Goal: Communication & Community: Answer question/provide support

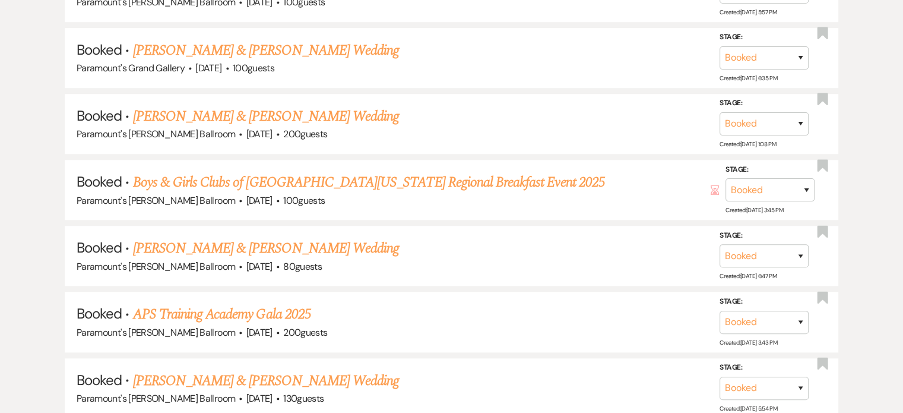
scroll to position [889, 0]
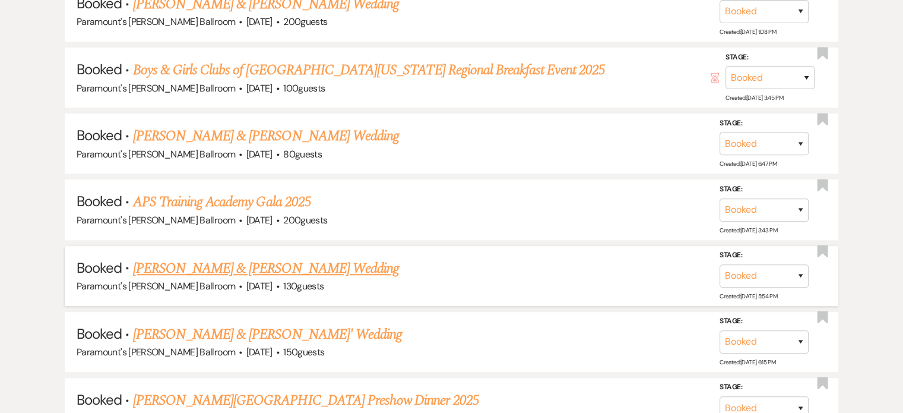
click at [318, 258] on link "[PERSON_NAME] & [PERSON_NAME] Wedding" at bounding box center [266, 268] width 266 height 21
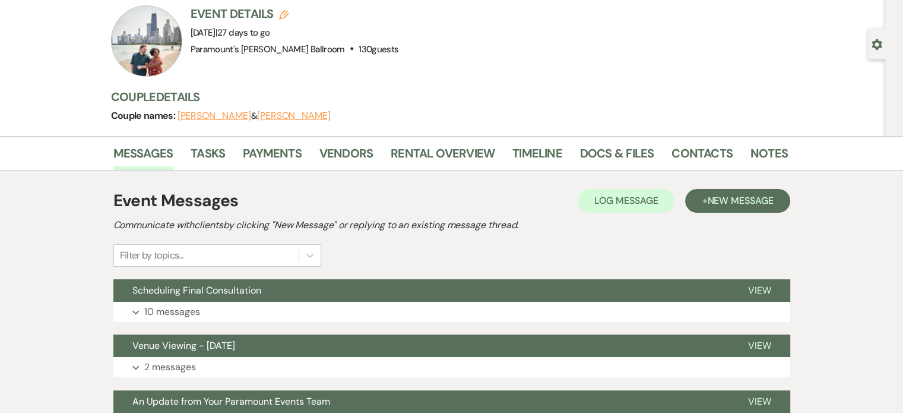
scroll to position [178, 0]
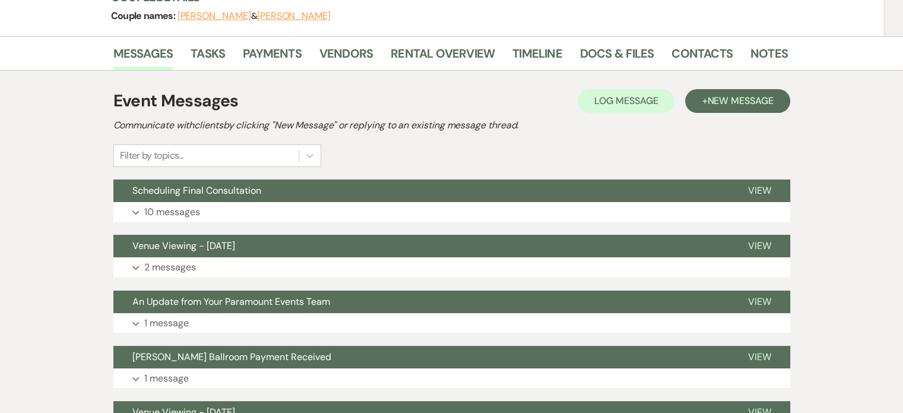
click at [733, 88] on div "Event Messages Log Log Message + New Message" at bounding box center [451, 100] width 677 height 25
click at [733, 94] on span "New Message" at bounding box center [740, 100] width 66 height 12
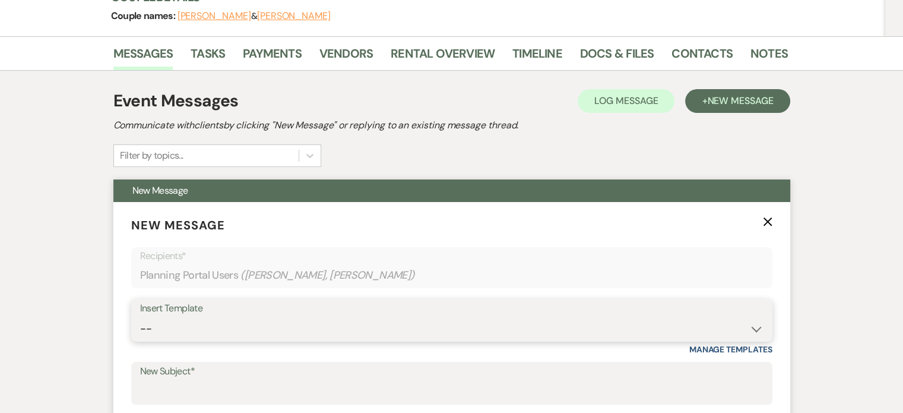
click at [271, 330] on select "-- Weven Planning Portal Introduction (Booked Events) 6 Month Consultation 9 Mo…" at bounding box center [451, 328] width 623 height 23
select select "5927"
click at [140, 317] on select "-- Weven Planning Portal Introduction (Booked Events) 6 Month Consultation 9 Mo…" at bounding box center [451, 328] width 623 height 23
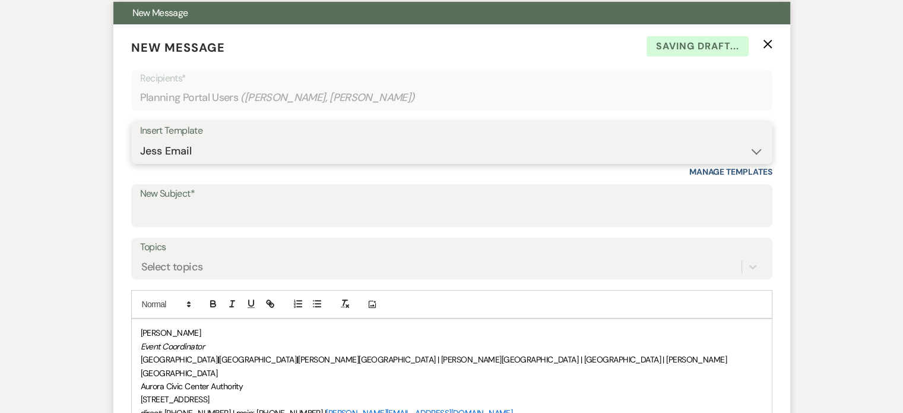
scroll to position [356, 0]
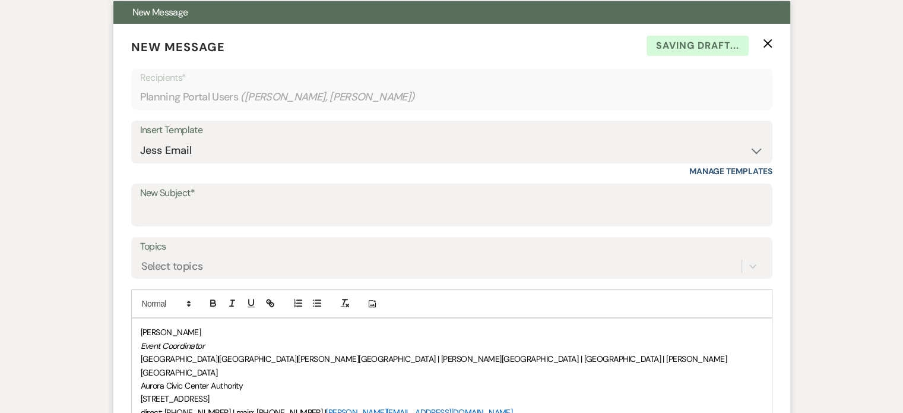
click at [201, 199] on label "New Subject*" at bounding box center [451, 193] width 623 height 17
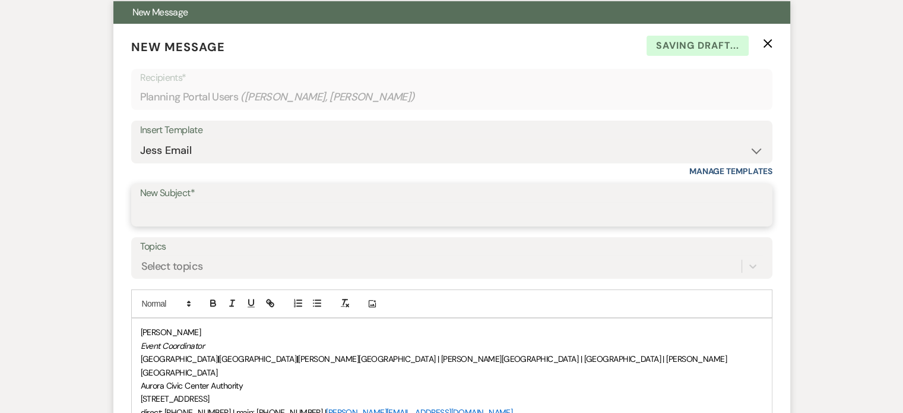
click at [201, 202] on input "New Subject*" at bounding box center [451, 213] width 623 height 23
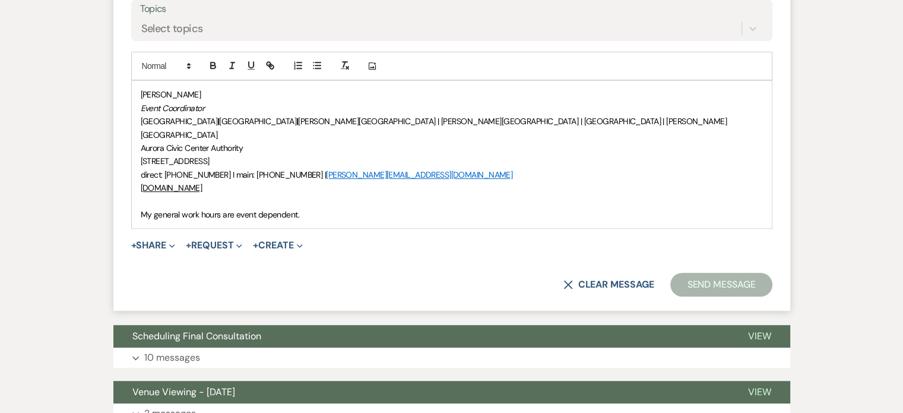
scroll to position [416, 0]
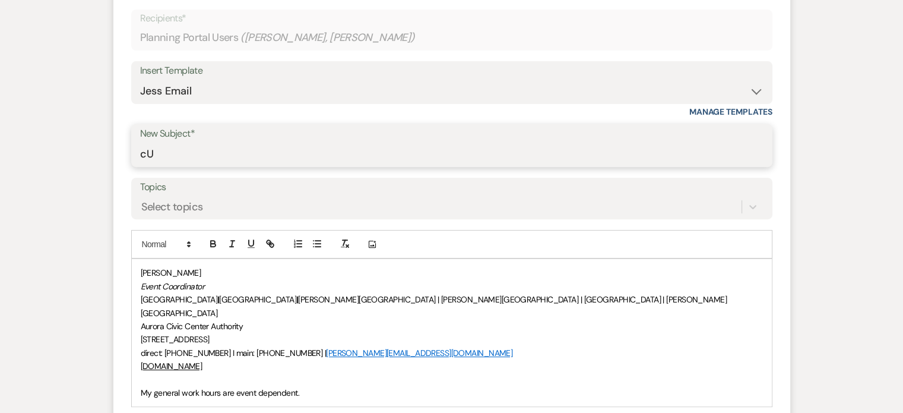
type input "c"
type input "Current Floor Plans & Timeline"
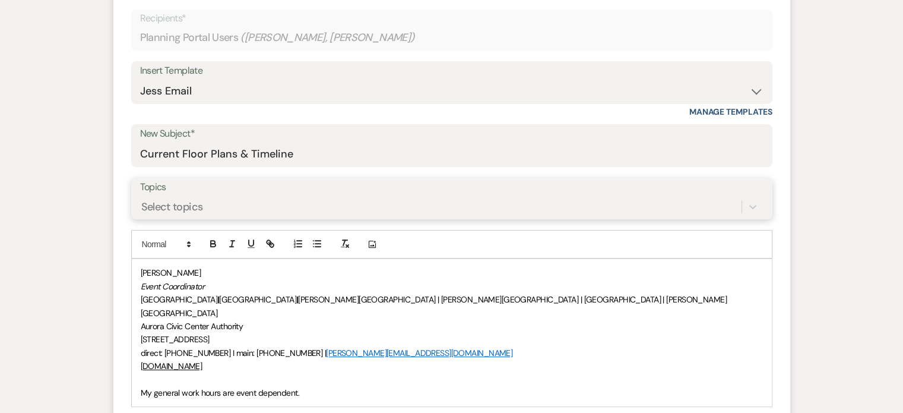
click at [278, 199] on div "Select topics" at bounding box center [440, 206] width 601 height 21
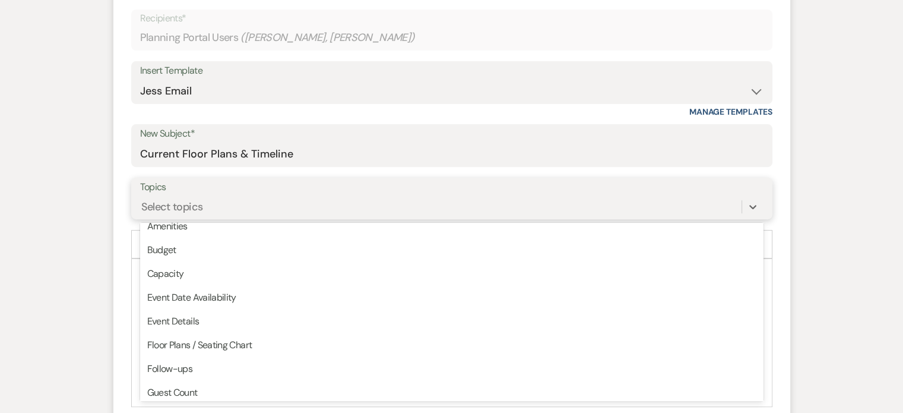
scroll to position [5, 0]
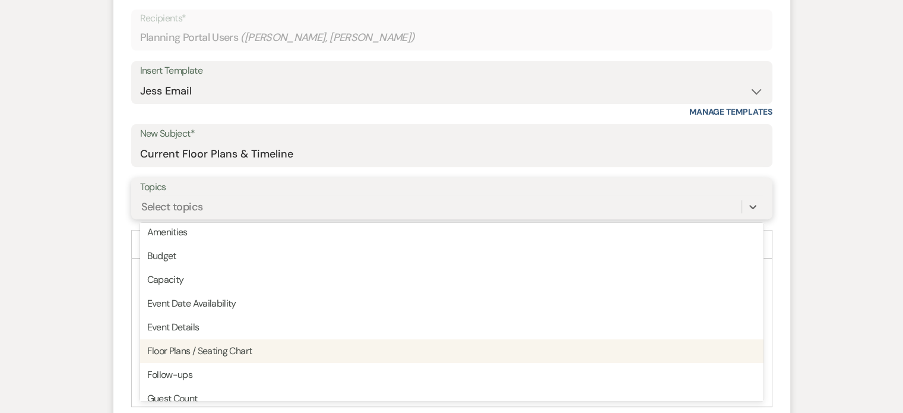
click at [234, 353] on div "Floor Plans / Seating Chart" at bounding box center [451, 351] width 623 height 24
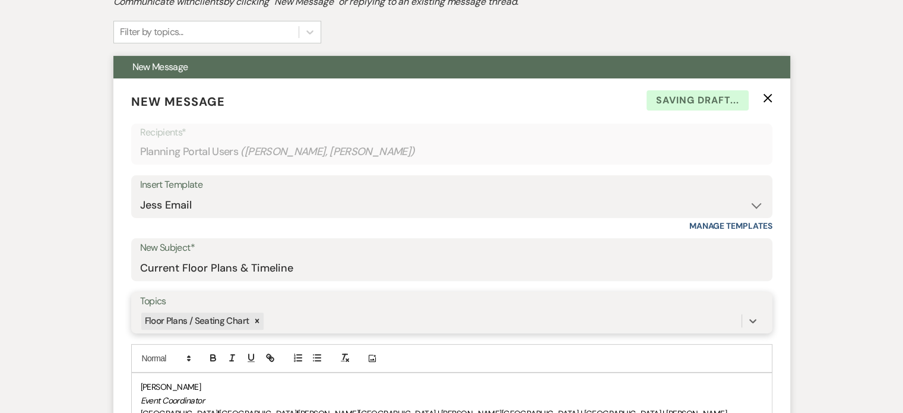
scroll to position [416, 0]
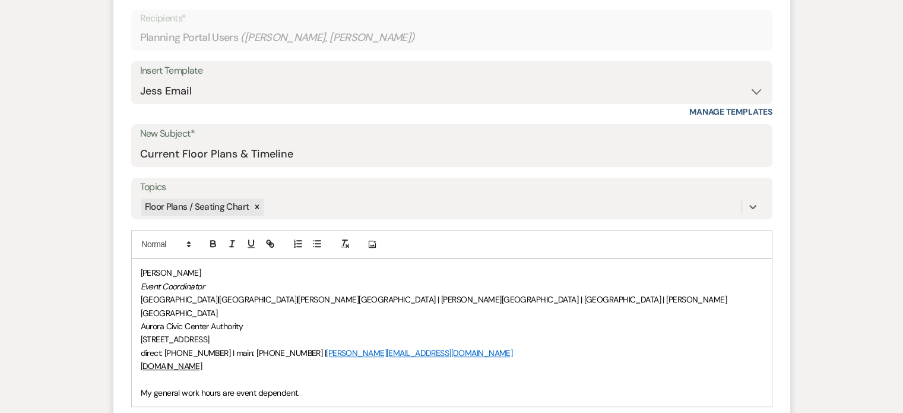
click at [138, 274] on div "[PERSON_NAME] Event Coordinator [GEOGRAPHIC_DATA] | [GEOGRAPHIC_DATA] | [PERSON…" at bounding box center [452, 332] width 640 height 147
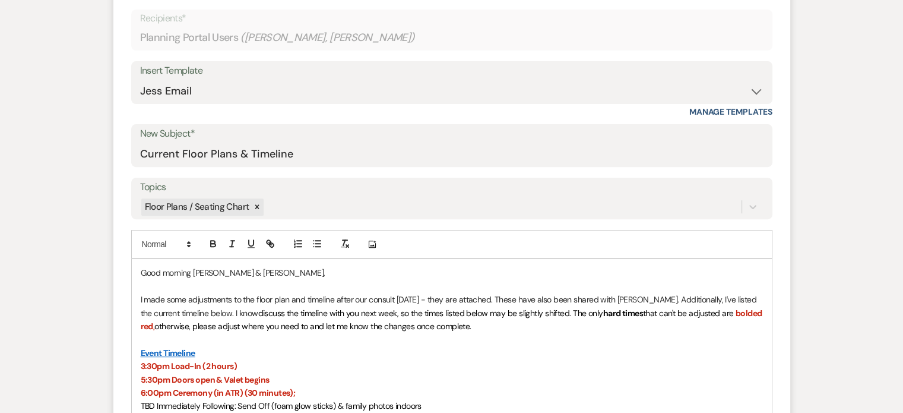
click at [258, 310] on span "discuss the timeline with you next week, so the times listed below may be sligh…" at bounding box center [430, 313] width 345 height 11
click at [592, 309] on span "discuss the timeline with [PERSON_NAME] next week, so the times listed below ma…" at bounding box center [486, 313] width 375 height 11
drag, startPoint x: 592, startPoint y: 305, endPoint x: 473, endPoint y: 318, distance: 120.0
click at [473, 318] on p "I made some adjustments to the floor plan and timeline after our consult [DATE]…" at bounding box center [452, 313] width 622 height 40
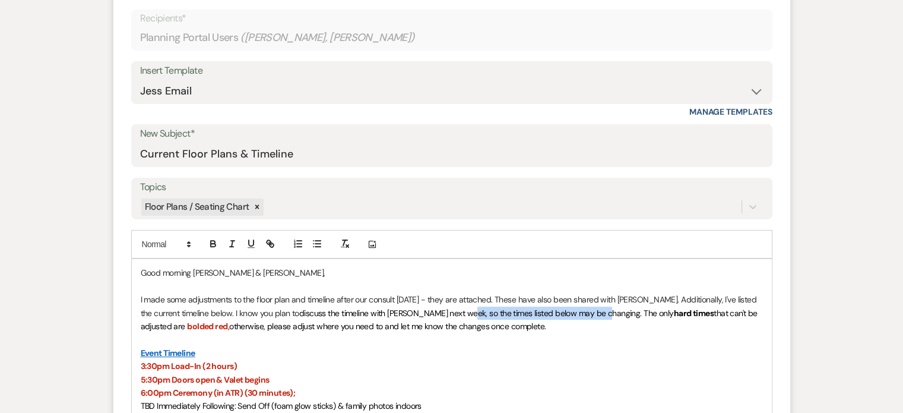
drag, startPoint x: 591, startPoint y: 312, endPoint x: 451, endPoint y: 315, distance: 140.1
click at [451, 315] on span "discuss the timeline with [PERSON_NAME] next week, so the times listed below ma…" at bounding box center [486, 313] width 375 height 11
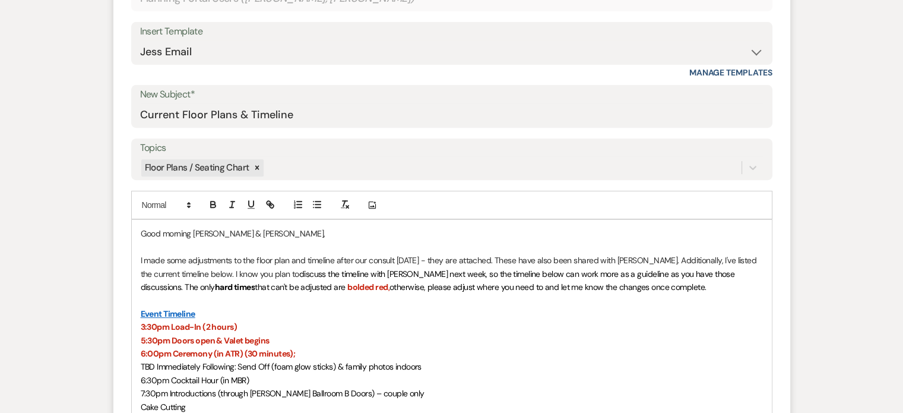
scroll to position [534, 0]
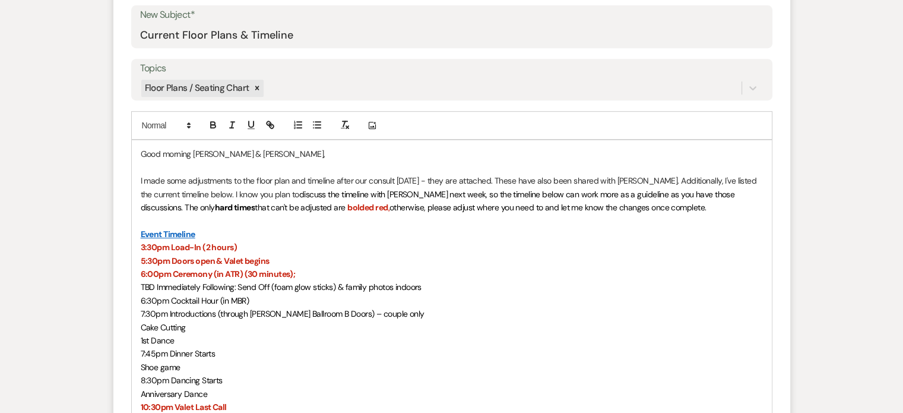
click at [167, 245] on strong "3:30pm Load-In (2 hours)" at bounding box center [189, 247] width 97 height 11
click at [176, 274] on strong "6:00pm Ceremony (in ATR) (30 minutes);" at bounding box center [218, 273] width 155 height 11
click at [169, 274] on strong "6:00pm Ceremony (in ATR) (30 minutes);" at bounding box center [218, 273] width 155 height 11
click at [140, 286] on div "Good morning [PERSON_NAME] & [PERSON_NAME], I made some adjustments to the floo…" at bounding box center [452, 393] width 640 height 506
click at [154, 283] on span "TBD Immediately Following: Send Off (foam glow sticks) & family photos indoors" at bounding box center [281, 286] width 281 height 11
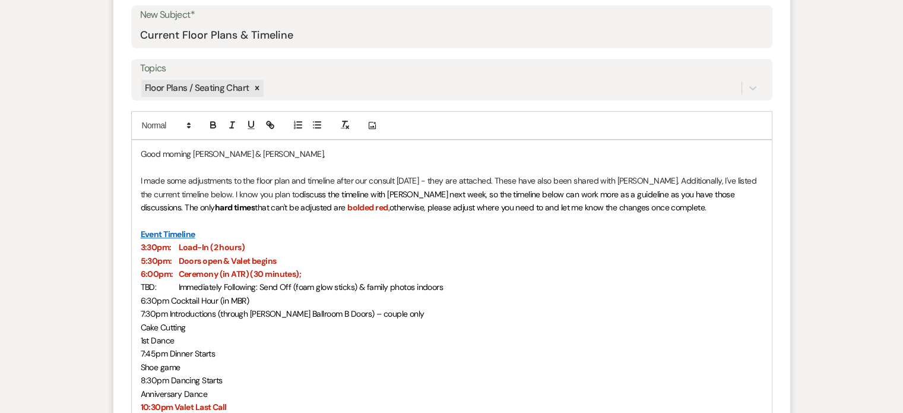
click at [168, 299] on span "6:30pm Cocktail Hour (in MBR)" at bounding box center [195, 300] width 109 height 11
click at [166, 354] on span "7:45pm Dinner Starts" at bounding box center [178, 353] width 75 height 11
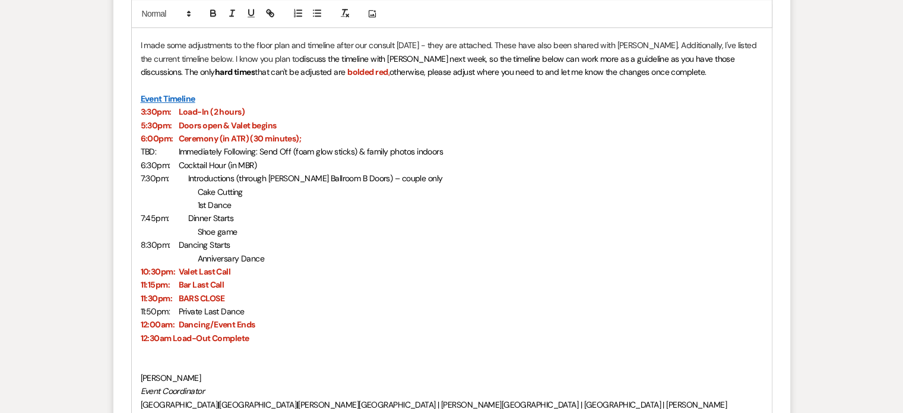
scroll to position [677, 0]
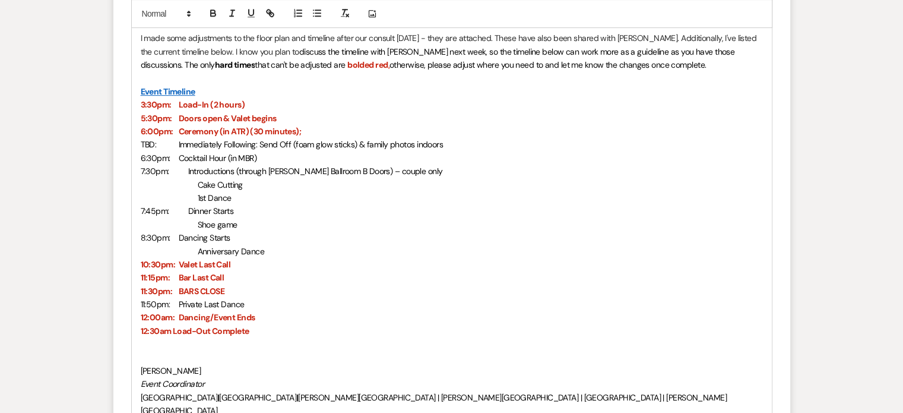
click at [170, 329] on strong "12:30am Load-Out Complete" at bounding box center [195, 330] width 109 height 11
drag, startPoint x: 201, startPoint y: 91, endPoint x: 140, endPoint y: 88, distance: 61.2
click at [141, 88] on p "Event Timeline" at bounding box center [452, 91] width 622 height 13
click at [287, 207] on p "7:45pm: Dinner Starts" at bounding box center [452, 210] width 622 height 13
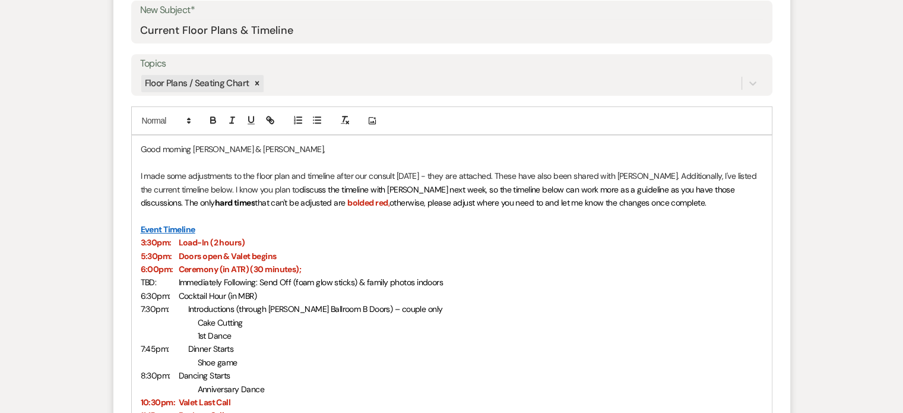
scroll to position [558, 0]
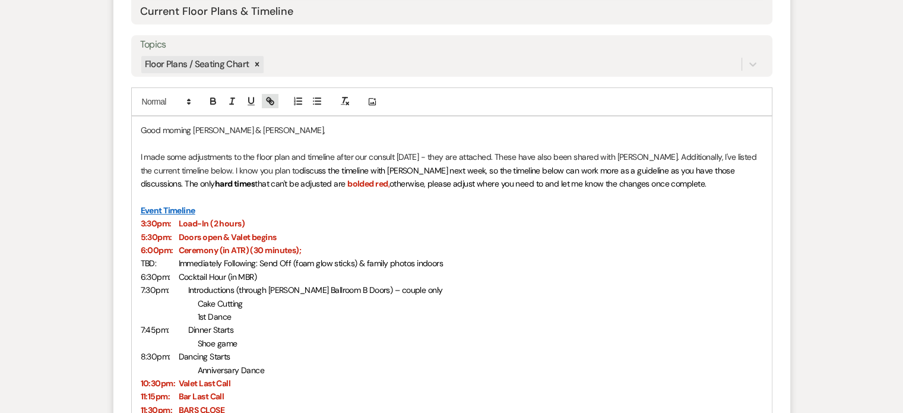
click at [267, 98] on icon "button" at bounding box center [270, 101] width 11 height 11
click at [376, 97] on icon "Add Photo" at bounding box center [371, 101] width 9 height 11
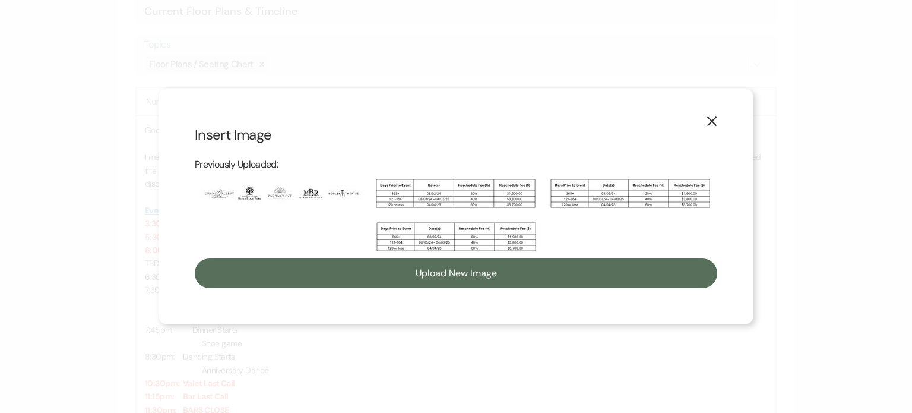
click at [705, 119] on button "X" at bounding box center [712, 120] width 18 height 21
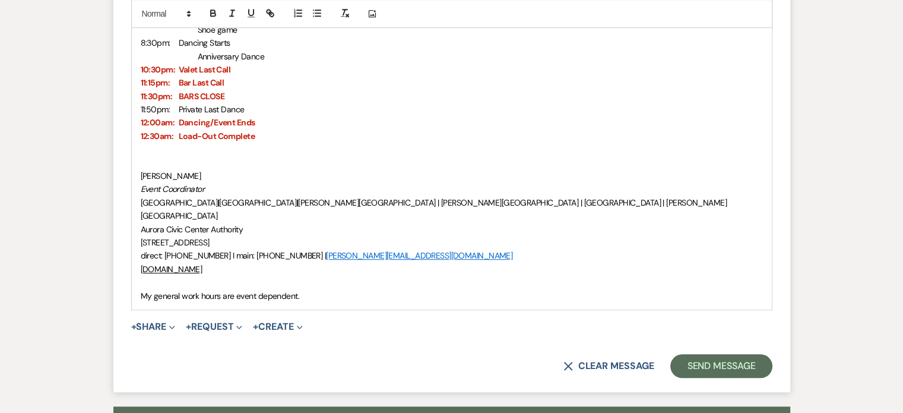
scroll to position [1033, 0]
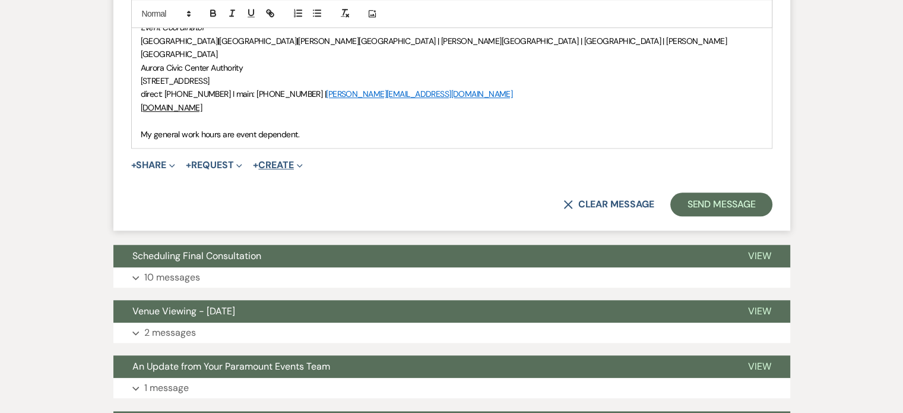
click at [269, 160] on button "+ Create Expand" at bounding box center [277, 164] width 49 height 9
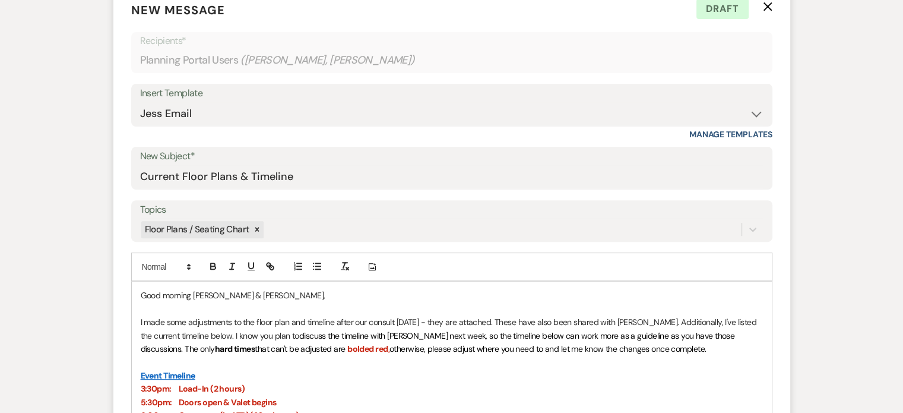
scroll to position [380, 0]
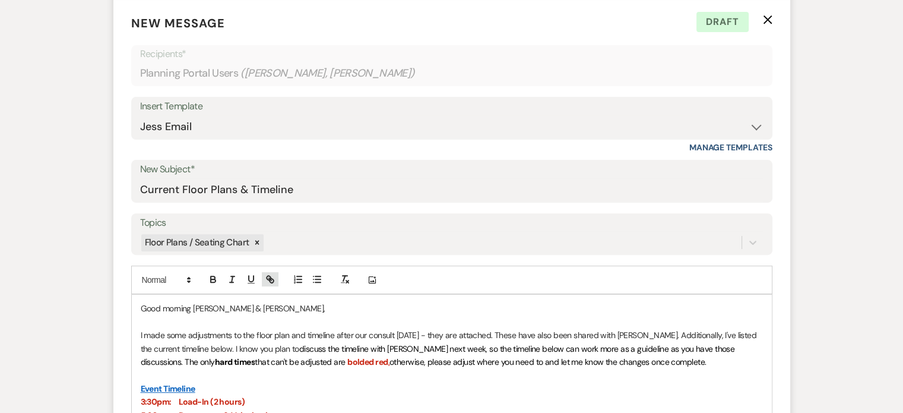
click at [270, 274] on icon "button" at bounding box center [270, 279] width 11 height 11
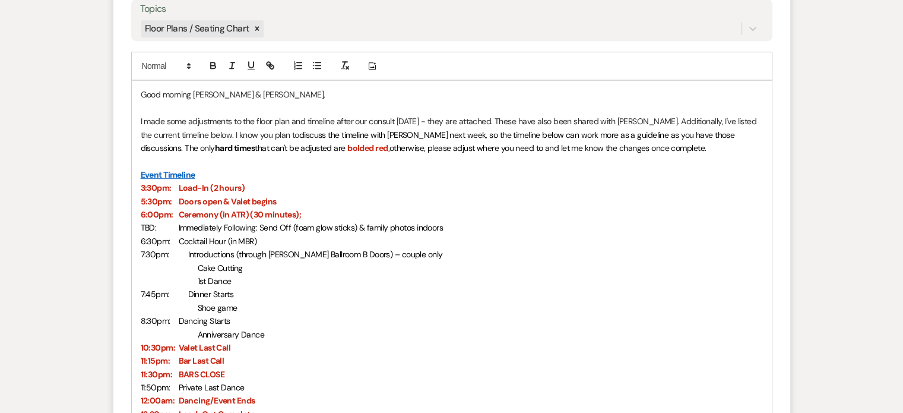
scroll to position [530, 0]
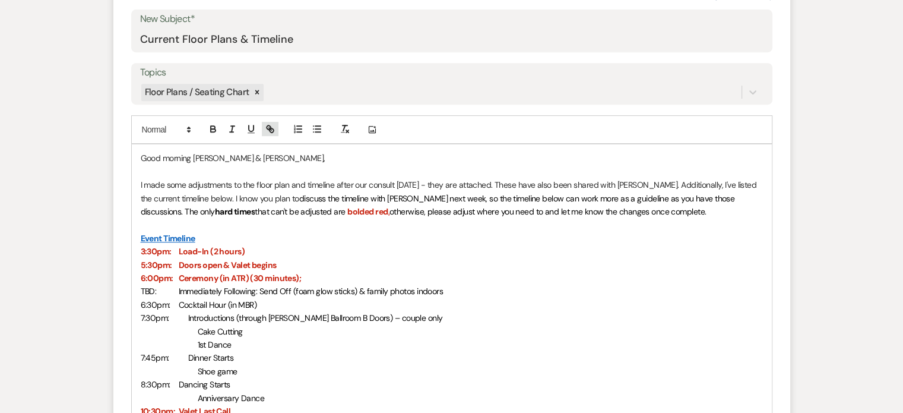
click at [273, 128] on icon "button" at bounding box center [270, 128] width 11 height 11
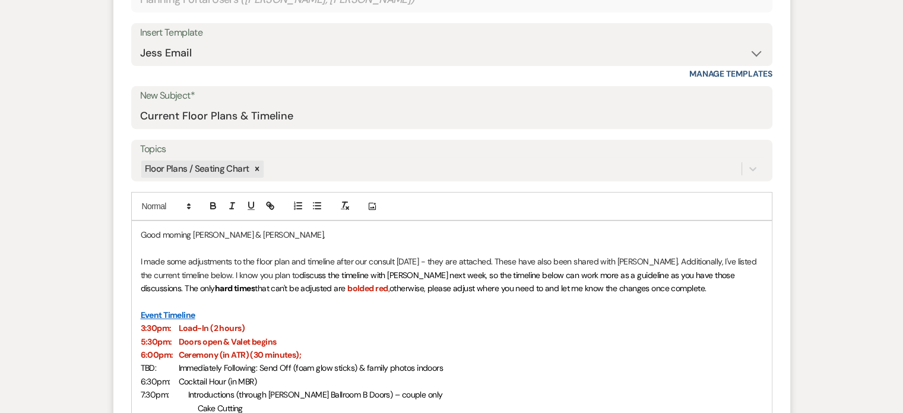
scroll to position [471, 0]
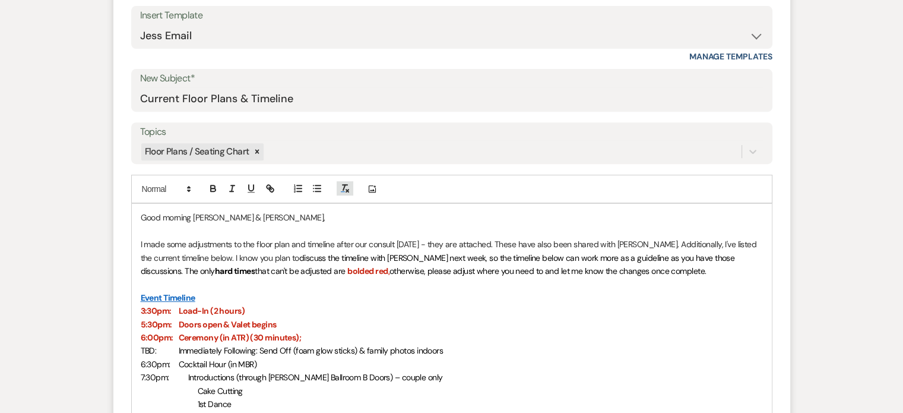
click at [344, 188] on icon "button" at bounding box center [345, 188] width 11 height 11
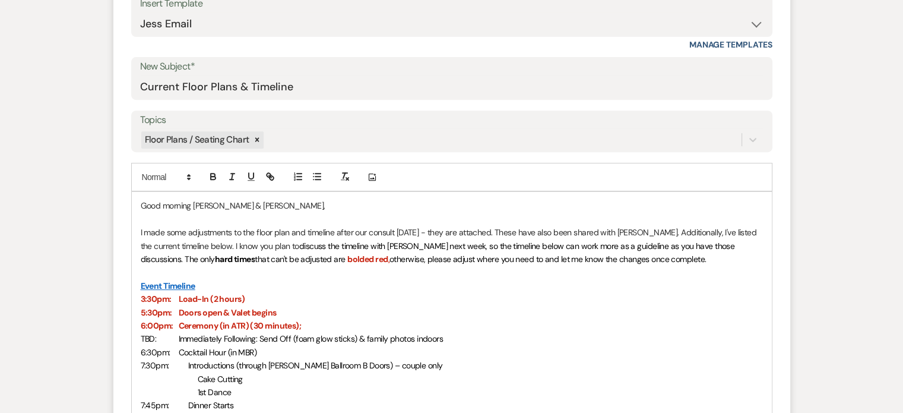
scroll to position [411, 0]
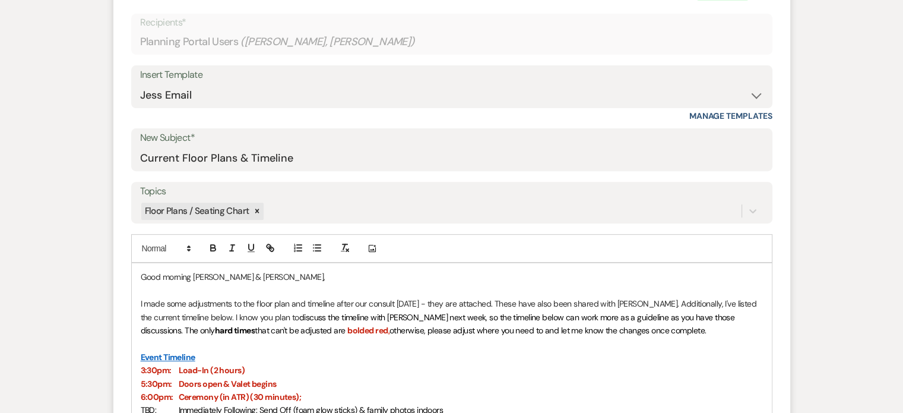
click at [449, 274] on p "Good morning [PERSON_NAME] & [PERSON_NAME]," at bounding box center [452, 276] width 622 height 13
drag, startPoint x: 449, startPoint y: 274, endPoint x: 427, endPoint y: 271, distance: 21.5
click at [427, 271] on p "Good morning [PERSON_NAME] & [PERSON_NAME]," at bounding box center [452, 276] width 622 height 13
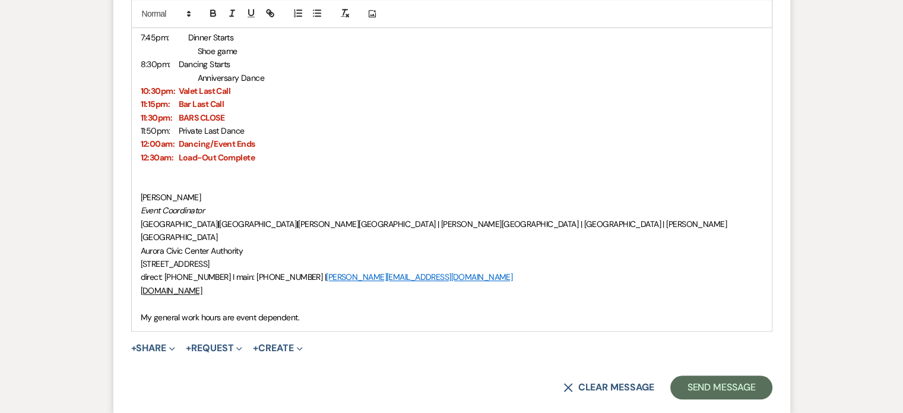
scroll to position [886, 0]
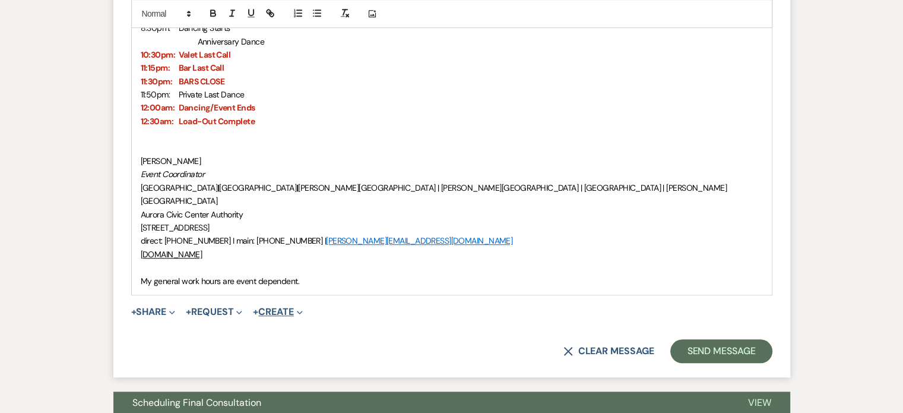
click at [302, 310] on use "button" at bounding box center [299, 312] width 5 height 4
click at [170, 305] on span "Expand" at bounding box center [170, 311] width 9 height 12
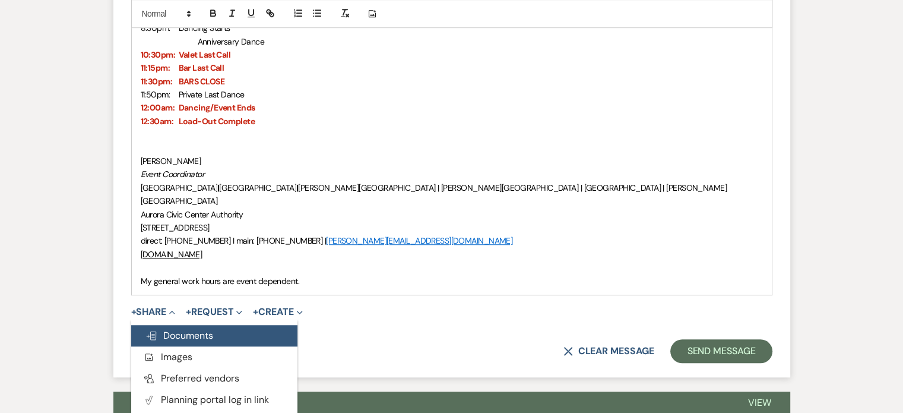
click at [178, 329] on span "Doc Upload Documents" at bounding box center [179, 335] width 68 height 12
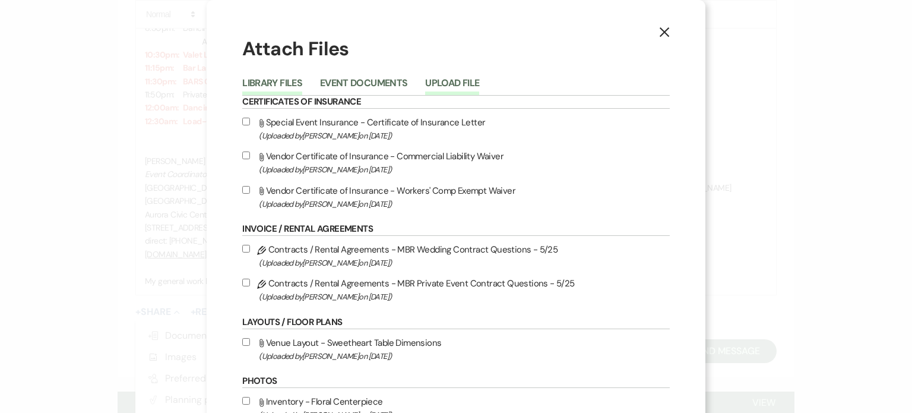
click at [435, 83] on button "Upload File" at bounding box center [452, 86] width 54 height 17
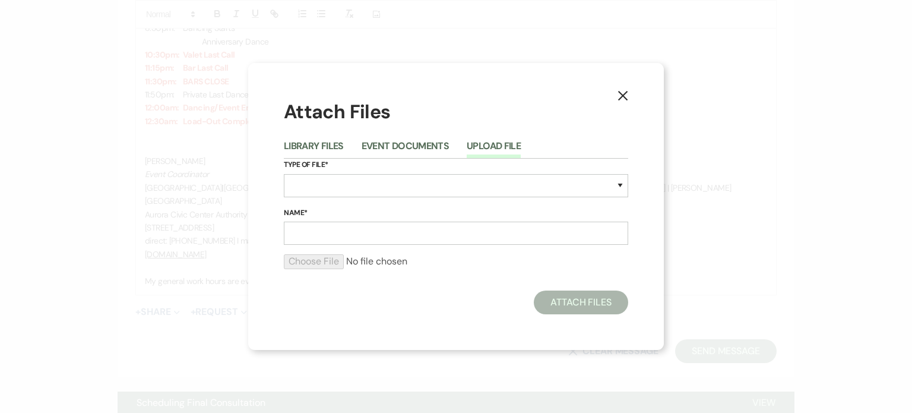
click at [417, 199] on div "Type of File* Special Event Insurance Vendor Certificate of Insurance Contracts…" at bounding box center [456, 183] width 344 height 48
click at [432, 192] on select "Special Event Insurance Vendor Certificate of Insurance Contracts / Rental Agre…" at bounding box center [456, 185] width 344 height 23
select select "24"
click at [284, 174] on select "Special Event Insurance Vendor Certificate of Insurance Contracts / Rental Agre…" at bounding box center [456, 185] width 344 height 23
click at [369, 234] on input "Name*" at bounding box center [456, 232] width 344 height 23
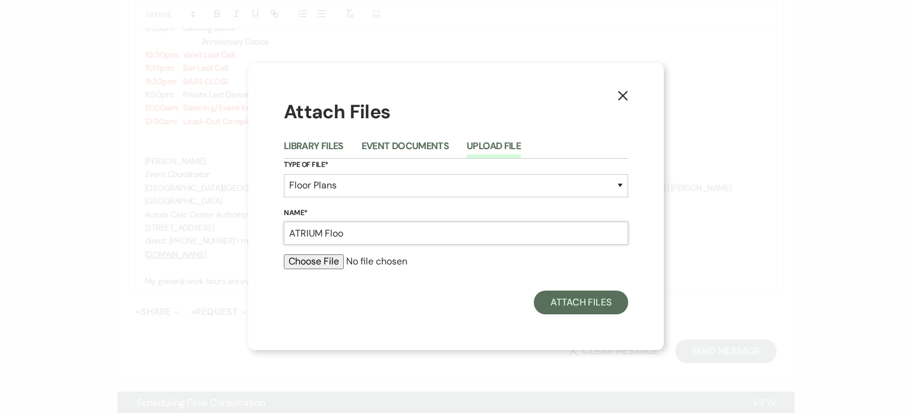
click at [353, 233] on input "ATRIUM Floo" at bounding box center [456, 232] width 344 height 23
drag, startPoint x: 353, startPoint y: 232, endPoint x: 325, endPoint y: 232, distance: 27.3
click at [325, 232] on input "ATRIUM Floo" at bounding box center [456, 232] width 344 height 23
click at [372, 232] on input "ATRIUM Ceremony Floor Plan" at bounding box center [456, 232] width 344 height 23
click at [353, 234] on input "ATRIUM Ceremony Floor Plan" at bounding box center [456, 232] width 344 height 23
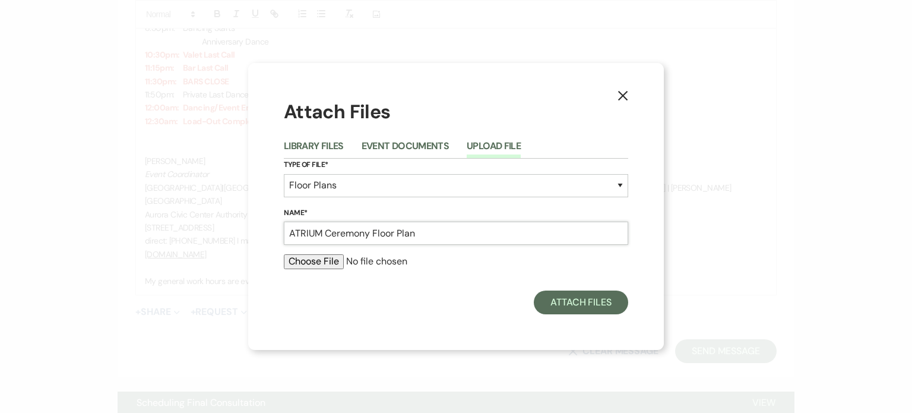
click at [427, 233] on input "ATRIUM Ceremony Floor Plan" at bounding box center [456, 232] width 344 height 23
paste input "[PERSON_NAME] ATR Ceremony [DATE]"
click at [415, 232] on input "ATRIUM Ceremony Floor PlanMcClarin-[PERSON_NAME] ATR Ceremony [DATE]" at bounding box center [456, 232] width 344 height 23
type input "ATRIUM Ceremony Floor Plan - [PERSON_NAME] [DATE]"
click at [292, 261] on input "file" at bounding box center [456, 261] width 344 height 14
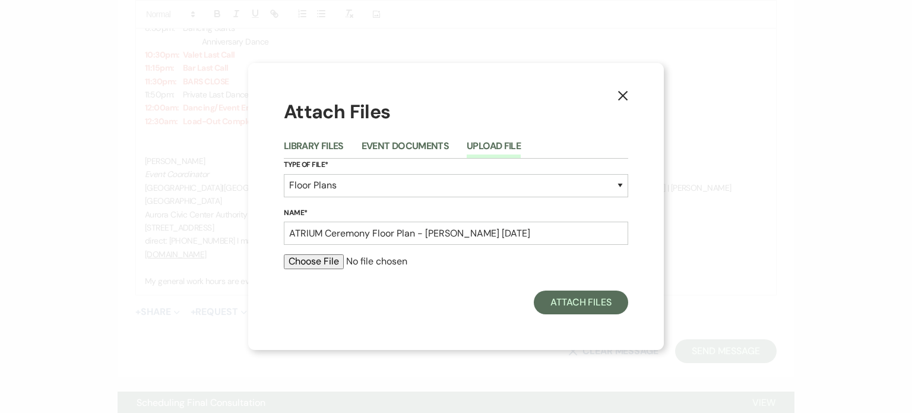
type input "C:\fakepath\[PERSON_NAME] ATR Ceremony [DATE].pdf"
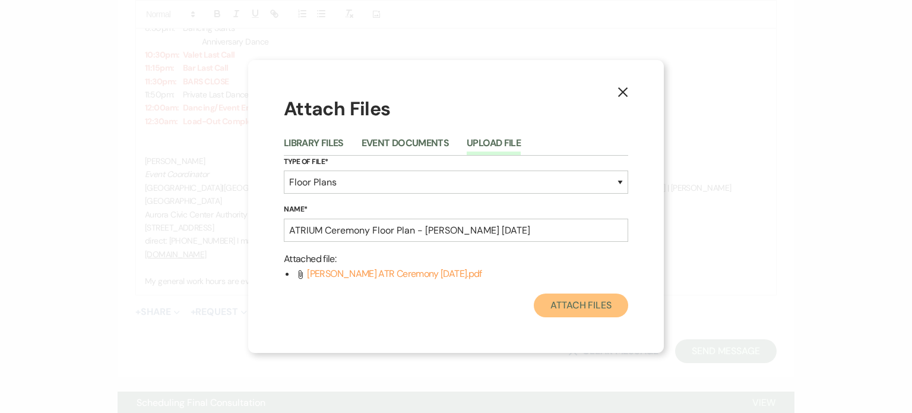
click at [568, 300] on button "Attach Files" at bounding box center [581, 305] width 94 height 24
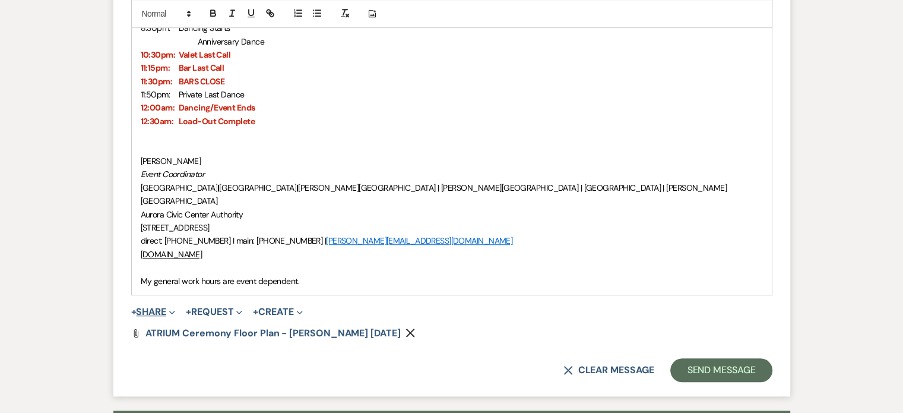
click at [168, 307] on button "+ Share Expand" at bounding box center [153, 311] width 45 height 9
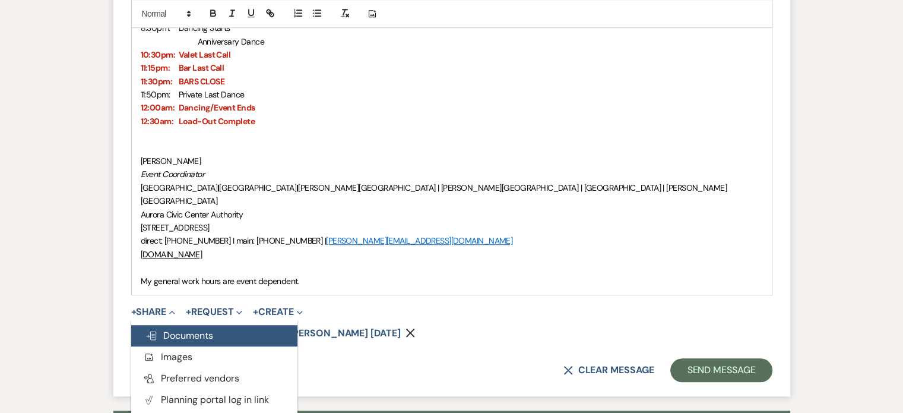
click at [169, 329] on span "Doc Upload Documents" at bounding box center [179, 335] width 68 height 12
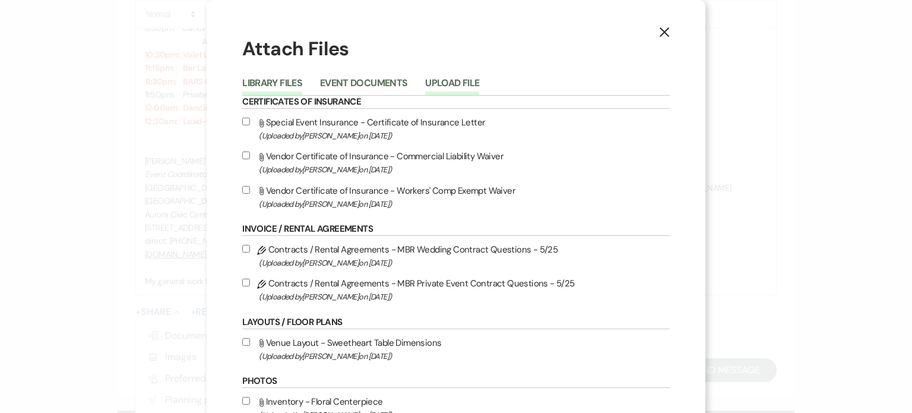
click at [456, 79] on button "Upload File" at bounding box center [452, 86] width 54 height 17
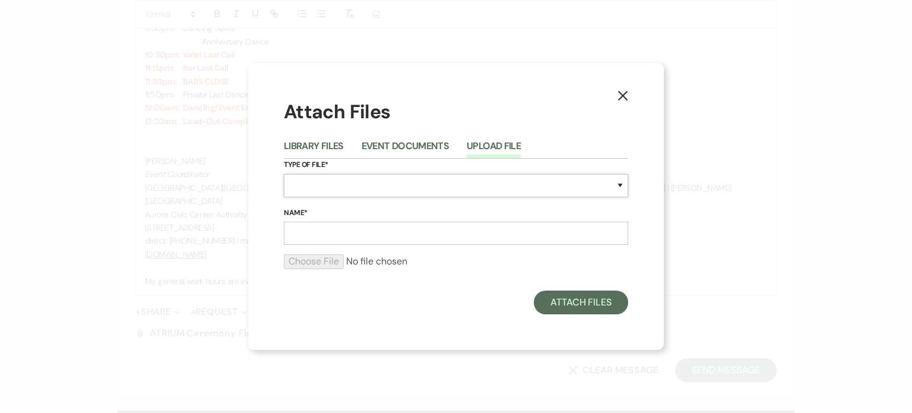
click at [326, 181] on select "Special Event Insurance Vendor Certificate of Insurance Contracts / Rental Agre…" at bounding box center [456, 185] width 344 height 23
select select "24"
click at [284, 174] on select "Special Event Insurance Vendor Certificate of Insurance Contracts / Rental Agre…" at bounding box center [456, 185] width 344 height 23
click at [313, 238] on input "Name*" at bounding box center [456, 232] width 344 height 23
paste input "[PERSON_NAME] ATR Ceremony [DATE]"
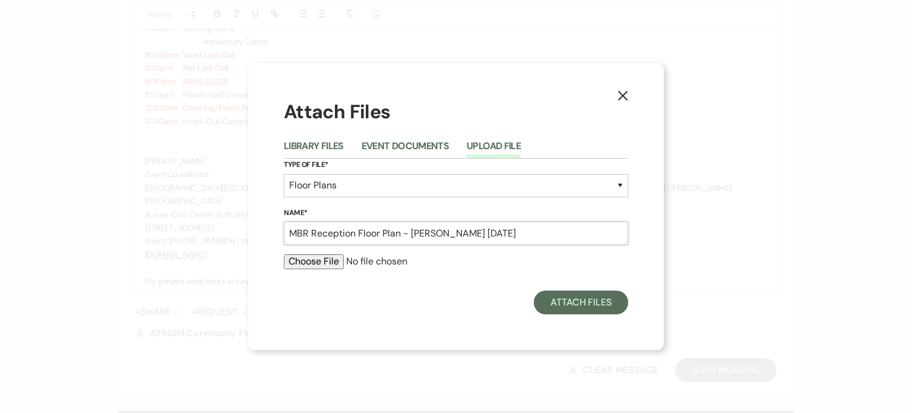
type input "MBR Reception Floor Plan - [PERSON_NAME] [DATE]"
click at [322, 258] on input "file" at bounding box center [456, 261] width 344 height 14
type input "C:\fakepath\[PERSON_NAME] MBR Reception [DATE].pdf"
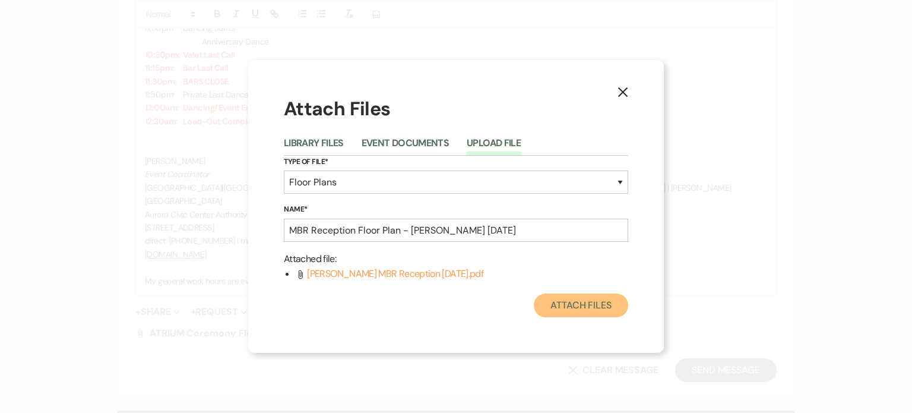
click at [589, 300] on button "Attach Files" at bounding box center [581, 305] width 94 height 24
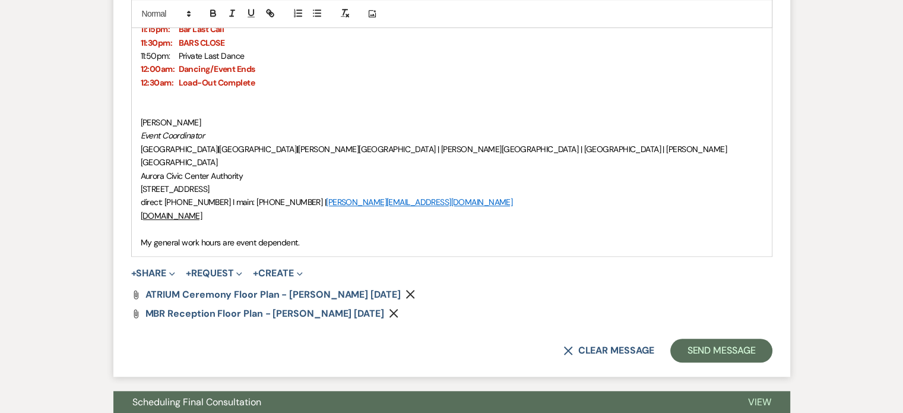
scroll to position [946, 0]
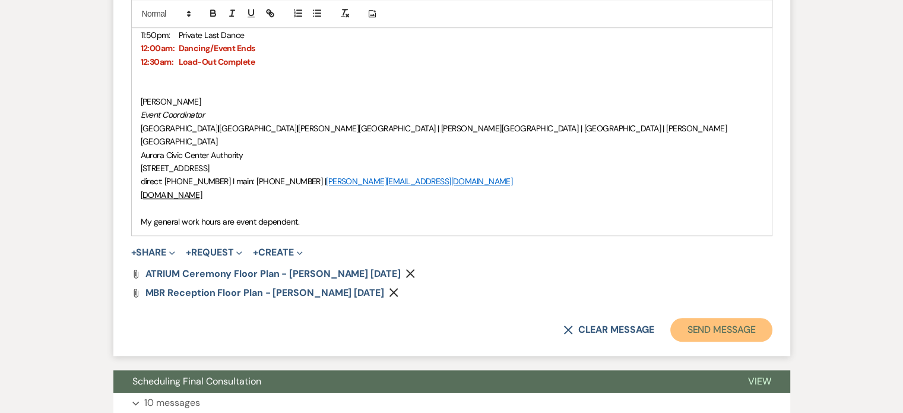
click at [693, 318] on button "Send Message" at bounding box center [721, 330] width 102 height 24
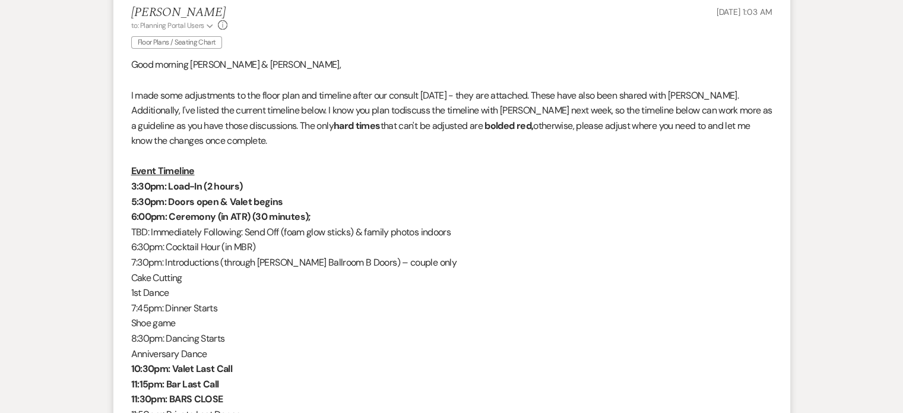
scroll to position [90, 0]
